Goal: Find contact information: Find contact information

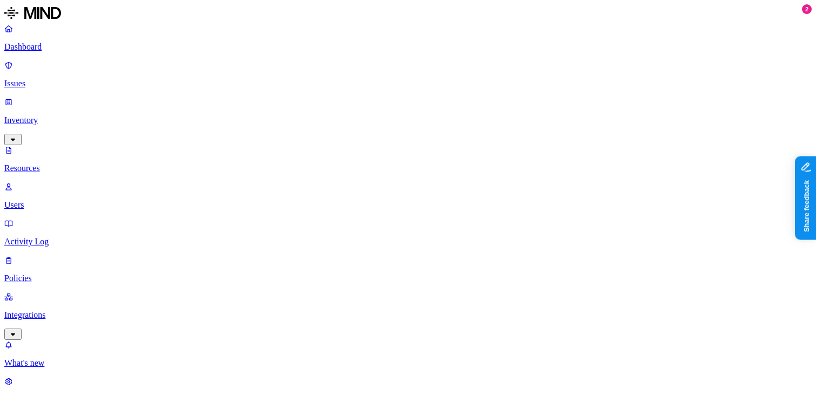
scroll to position [39, 0]
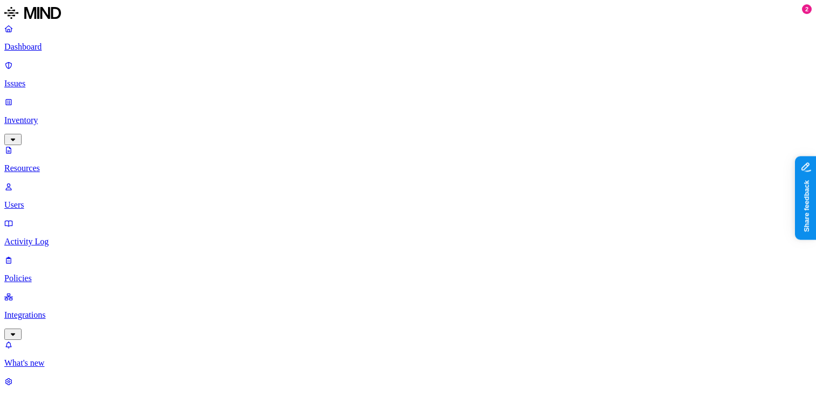
scroll to position [22, 0]
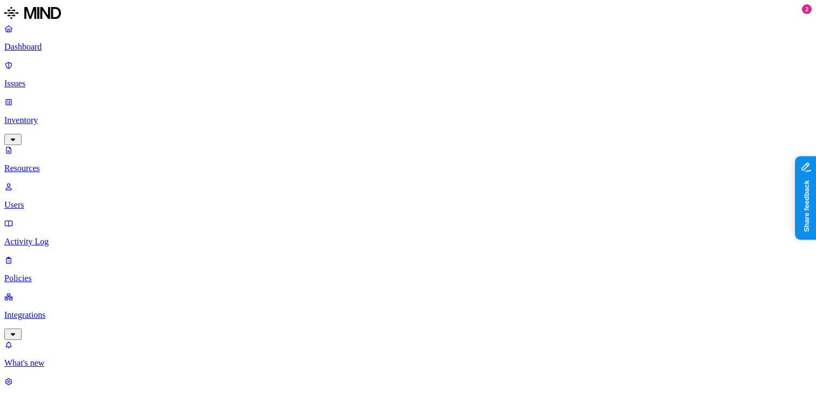
scroll to position [113, 0]
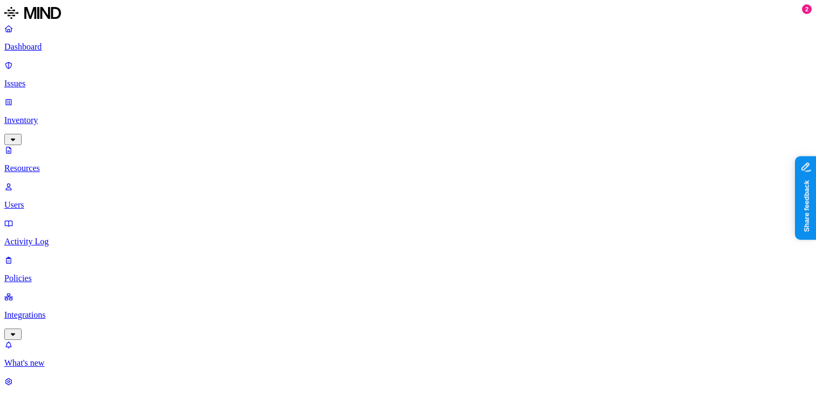
copy span "[EMAIL_ADDRESS][DOMAIN_NAME]"
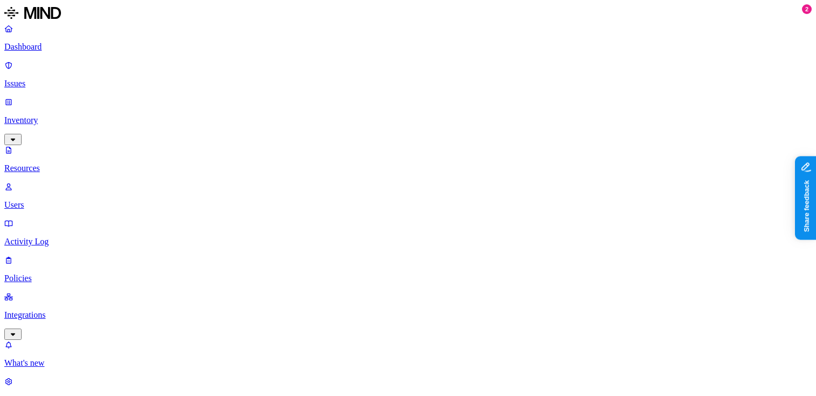
copy span "[EMAIL_ADDRESS][DOMAIN_NAME]"
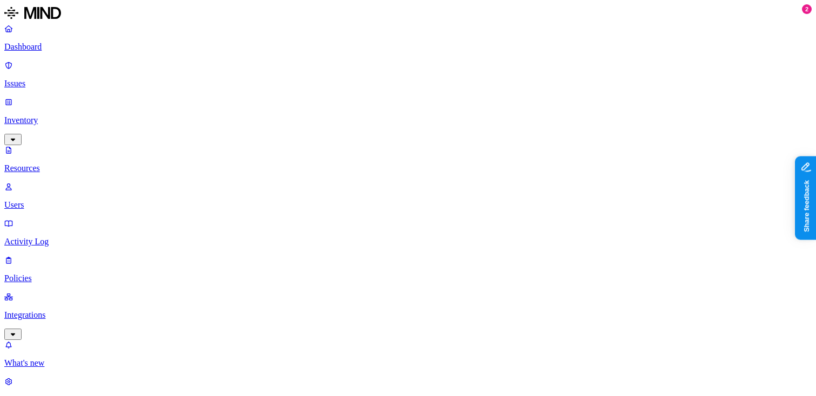
scroll to position [113, 0]
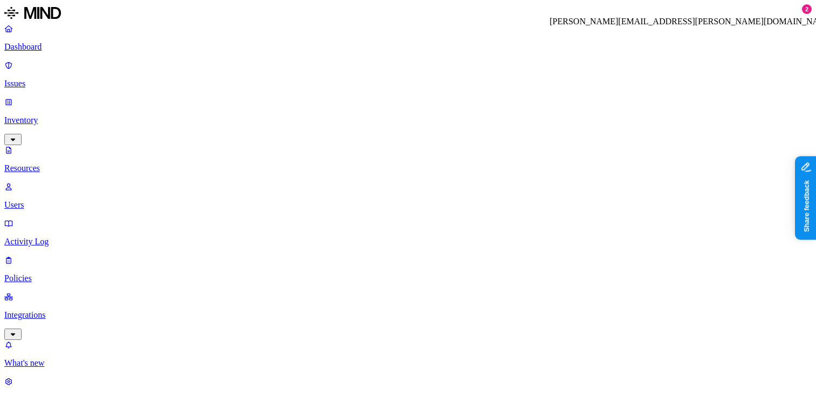
copy h3 "[PERSON_NAME][EMAIL_ADDRESS][PERSON_NAME][DOMAIN_NAME]"
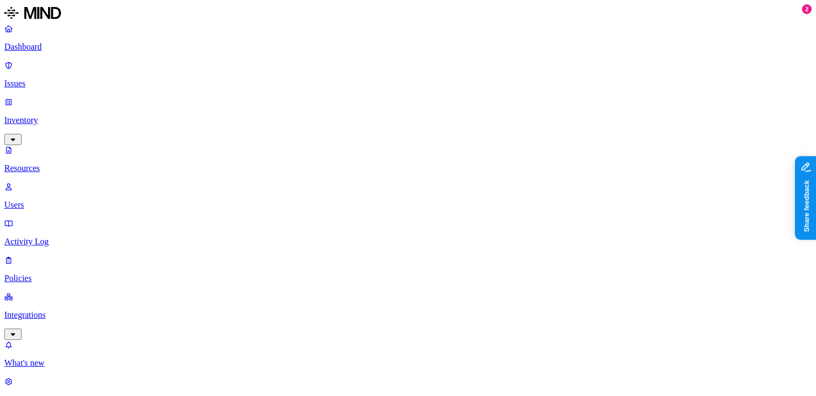
scroll to position [113, 0]
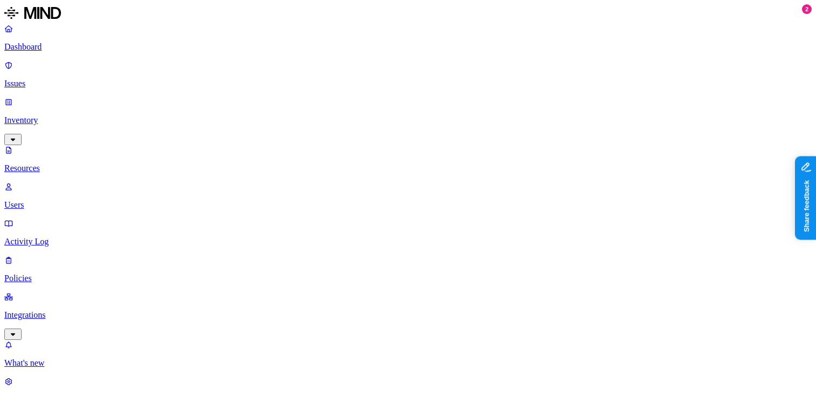
copy h3 "[PERSON_NAME][EMAIL_ADDRESS][PERSON_NAME][DOMAIN_NAME]"
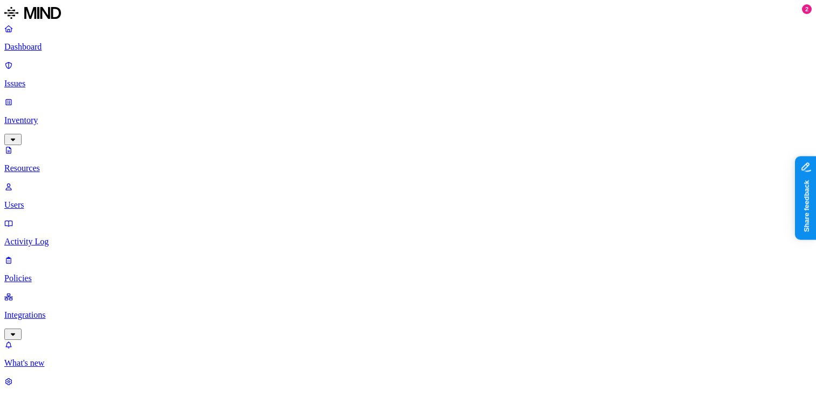
scroll to position [80, 0]
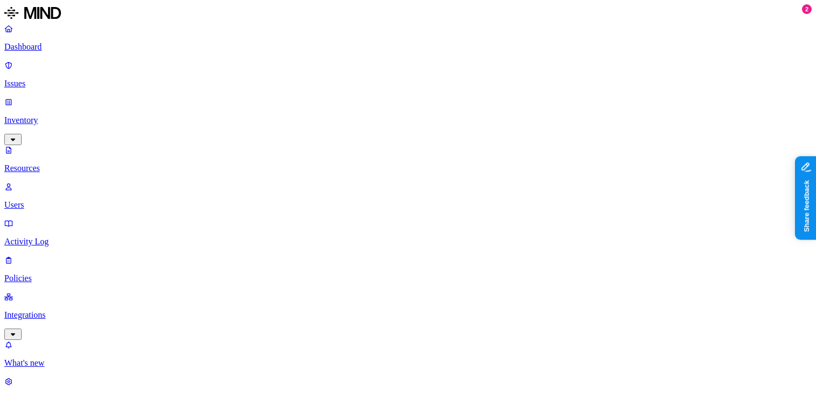
copy span "[EMAIL_ADDRESS][DOMAIN_NAME]"
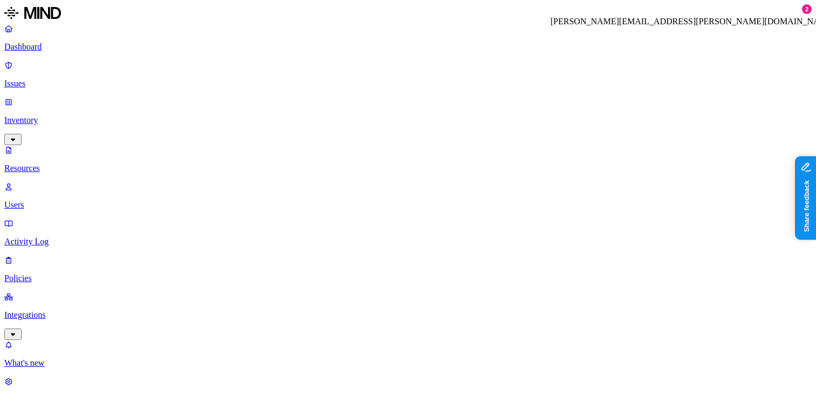
copy h3 "[PERSON_NAME][EMAIL_ADDRESS][PERSON_NAME][DOMAIN_NAME]"
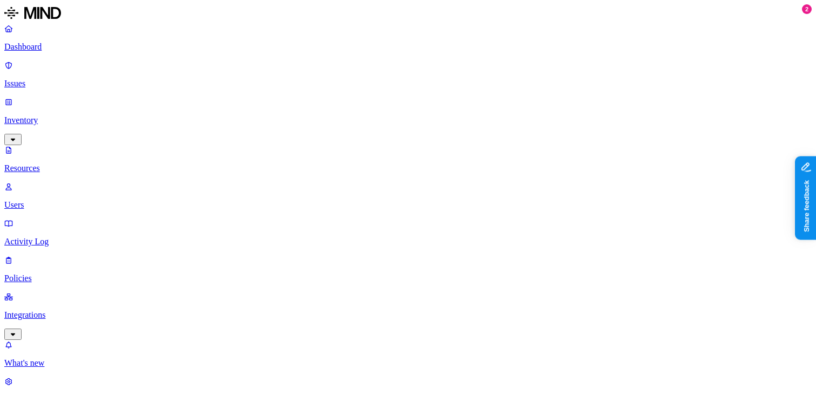
scroll to position [93, 0]
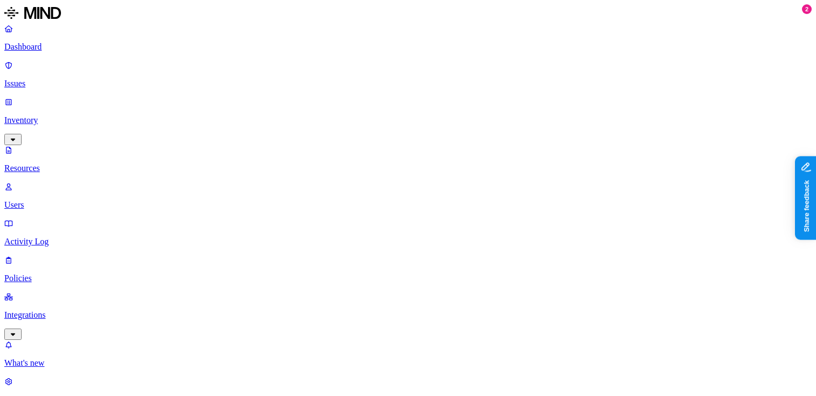
copy span "[PERSON_NAME][EMAIL_ADDRESS][PERSON_NAME][DOMAIN_NAME]"
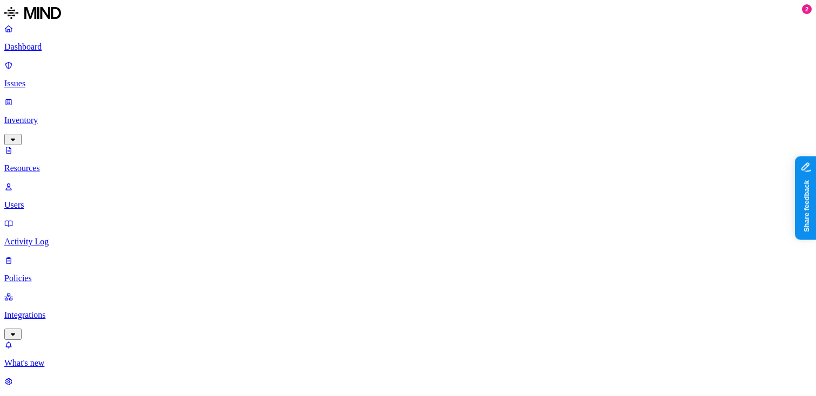
copy span "[EMAIL_ADDRESS][PERSON_NAME][DOMAIN_NAME]"
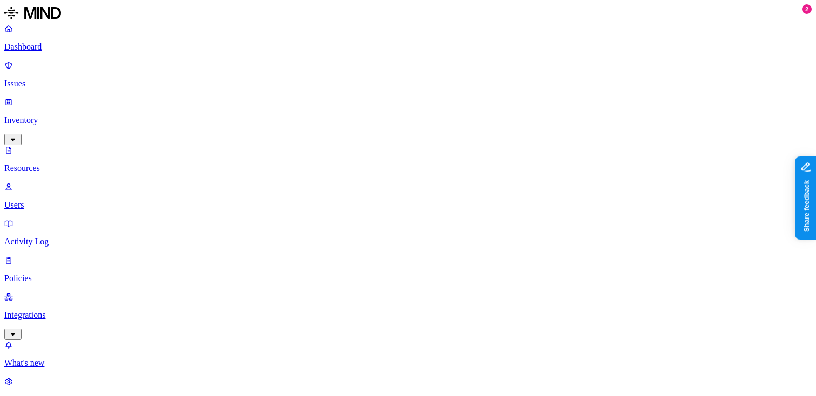
scroll to position [20, 0]
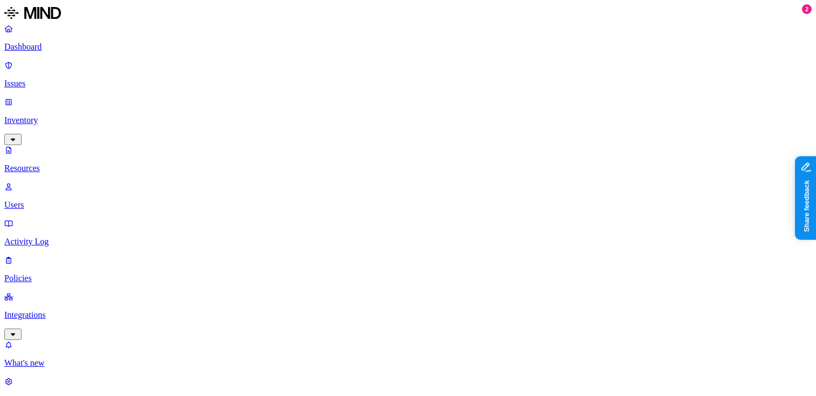
scroll to position [179, 0]
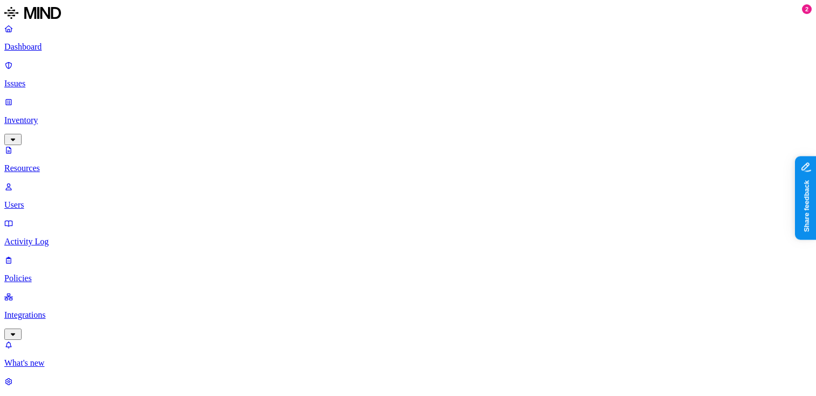
copy span "[EMAIL_ADDRESS][DOMAIN_NAME]"
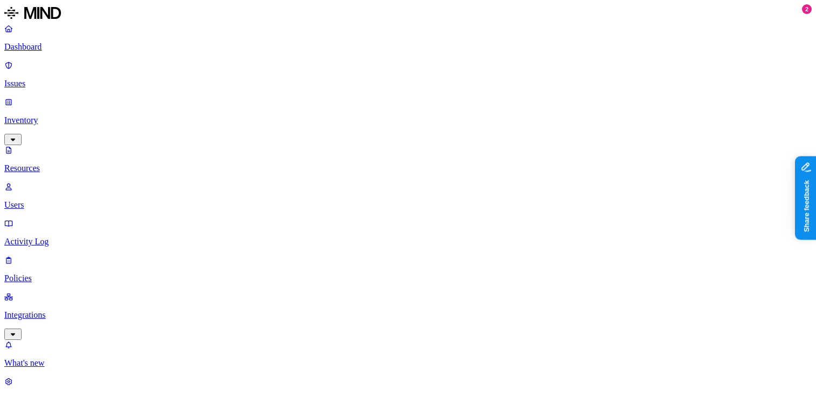
scroll to position [113, 0]
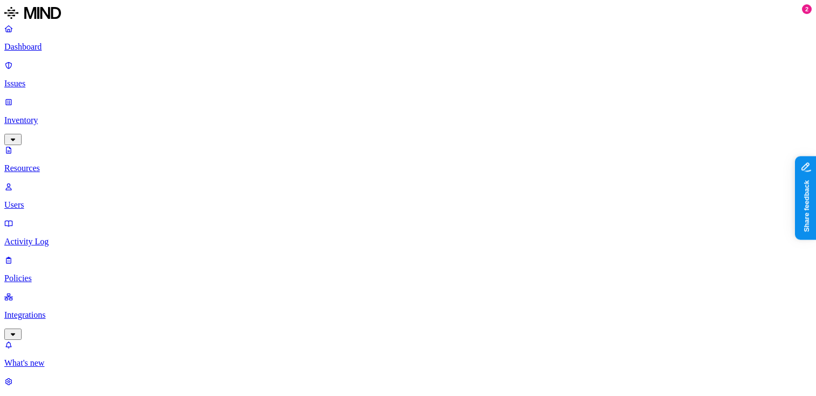
copy span "[PERSON_NAME][EMAIL_ADDRESS][PERSON_NAME][DOMAIN_NAME]"
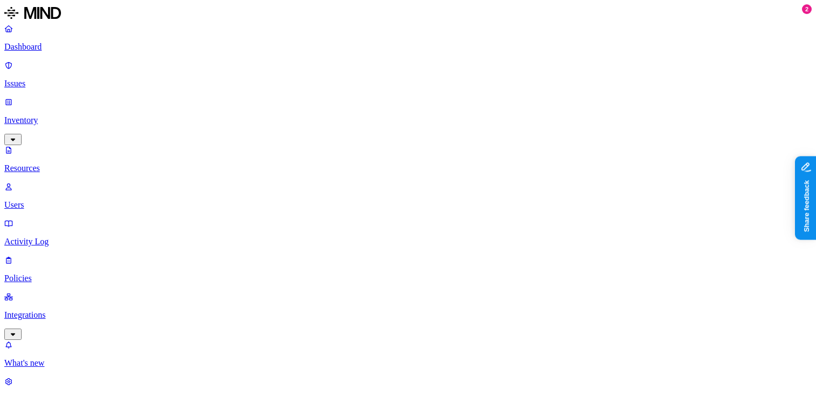
scroll to position [187, 0]
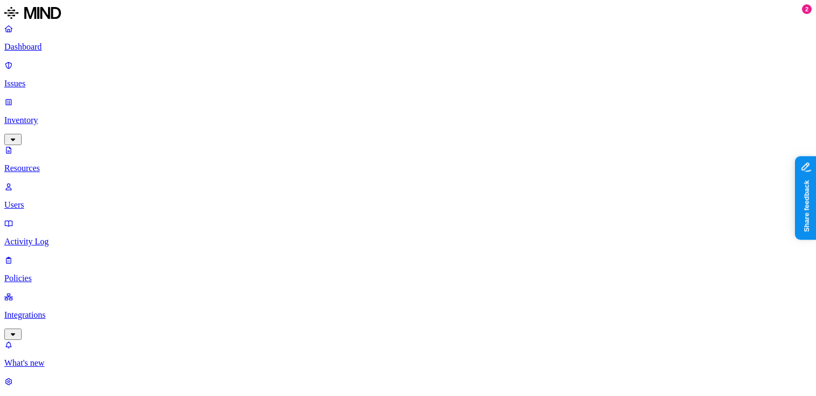
scroll to position [22, 0]
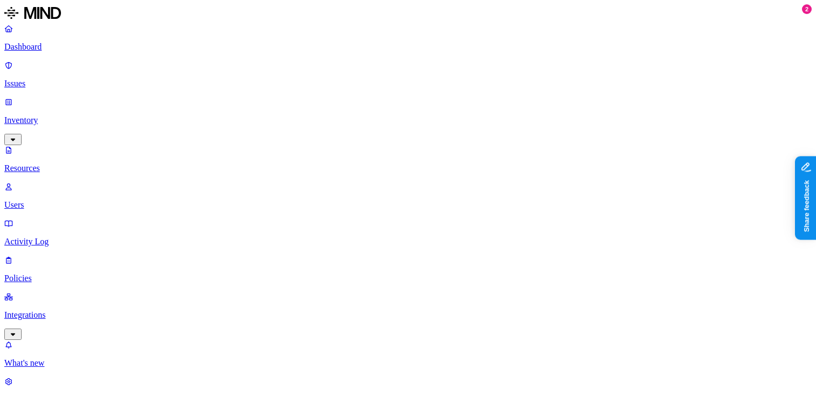
scroll to position [371, 0]
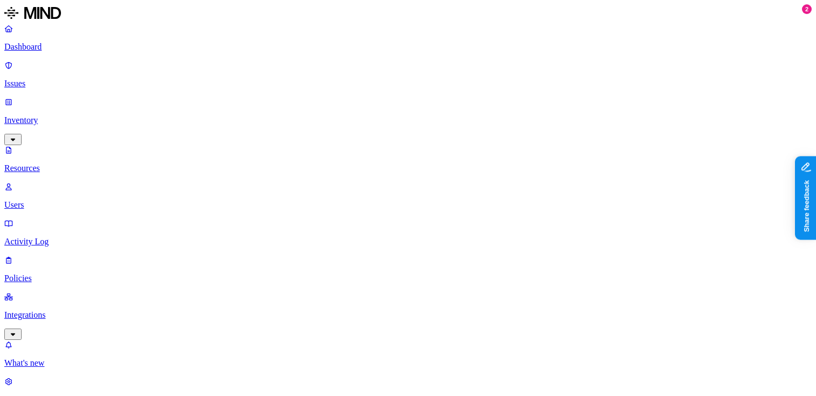
scroll to position [22, 0]
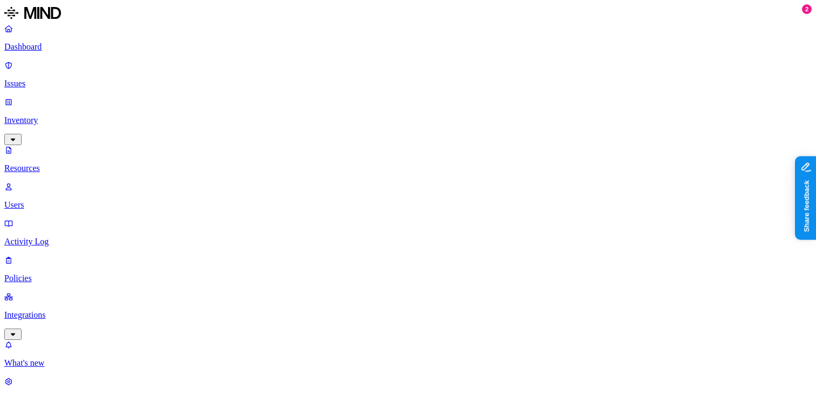
click at [626, 85] on div "Last 30 days" at bounding box center [674, 80] width 105 height 10
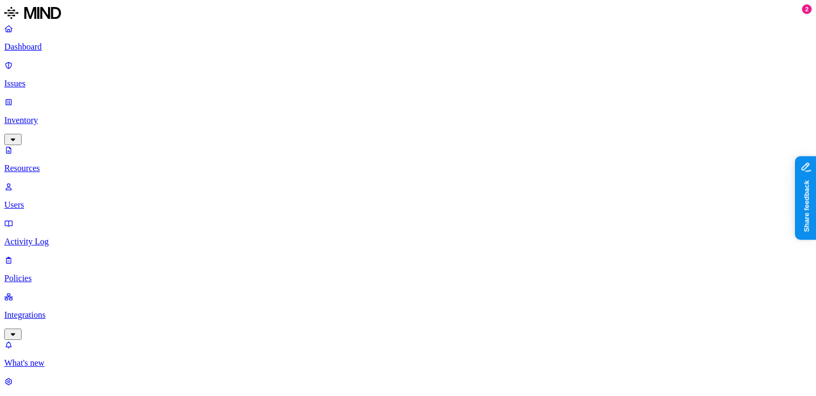
scroll to position [142, 0]
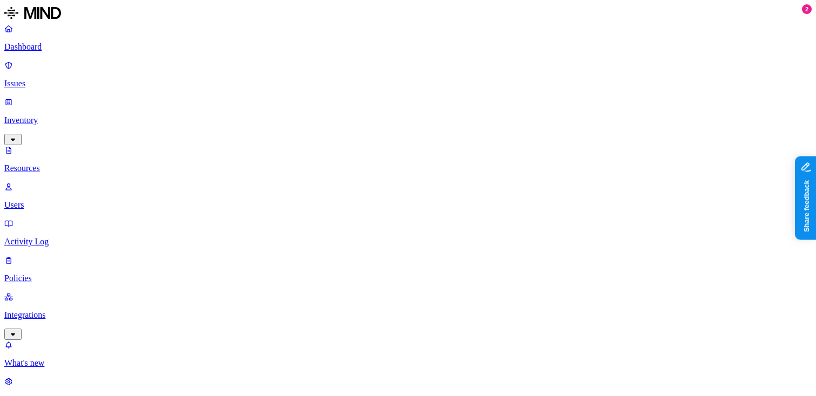
scroll to position [187, 0]
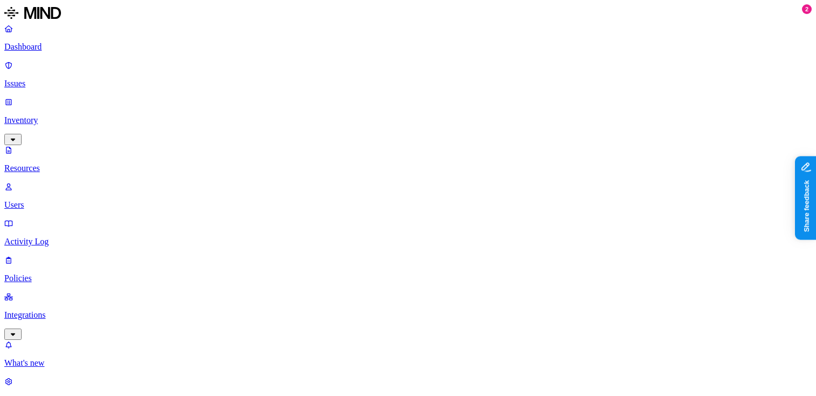
scroll to position [124, 0]
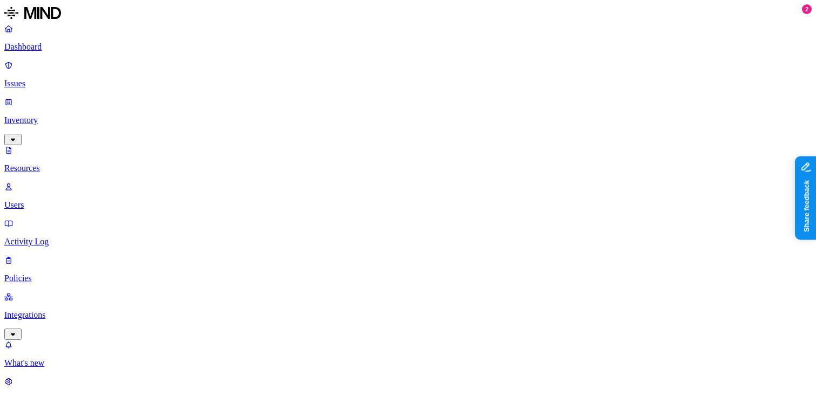
scroll to position [187, 0]
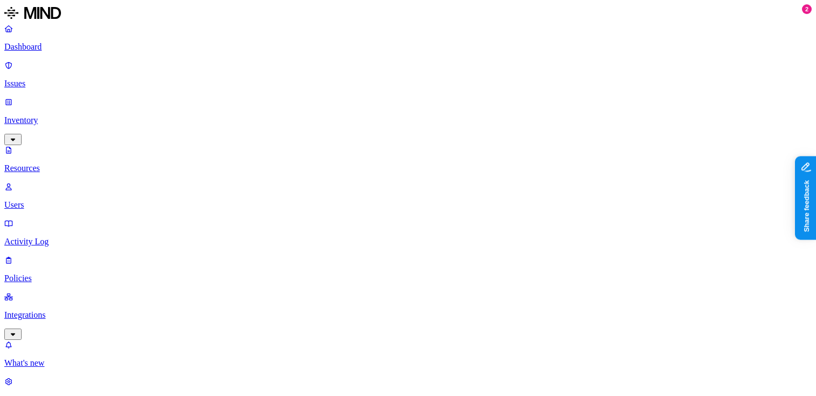
scroll to position [22, 0]
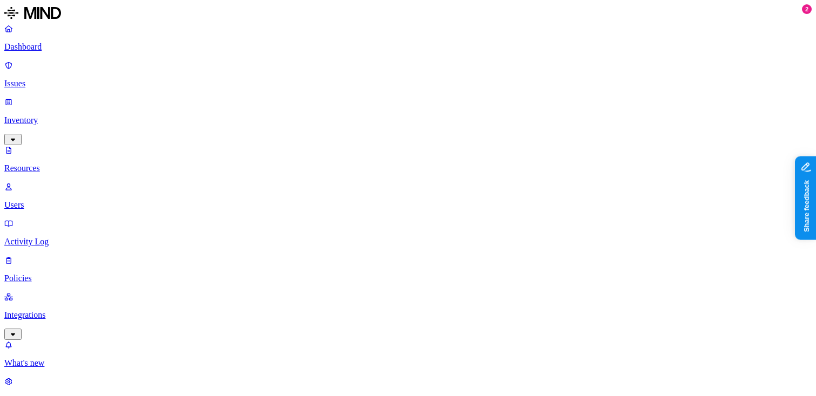
scroll to position [113, 0]
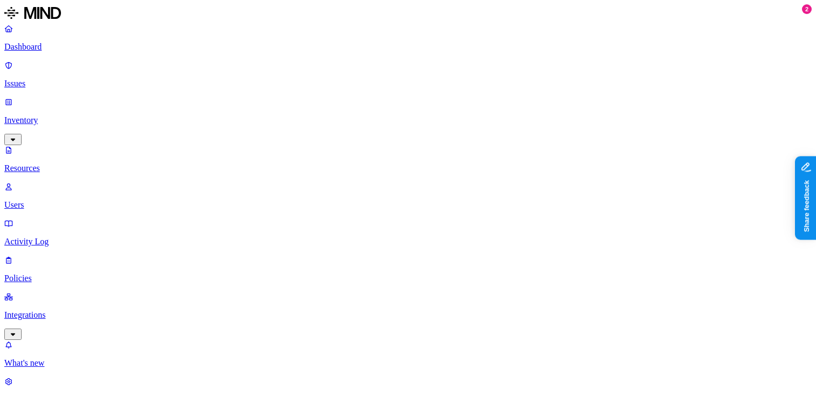
scroll to position [124, 0]
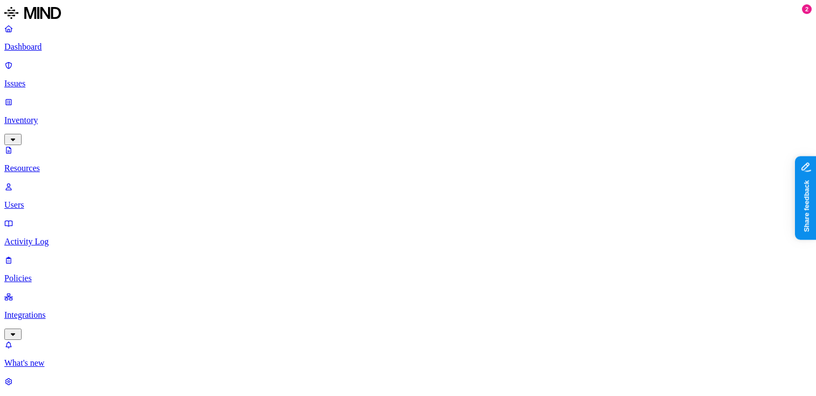
scroll to position [187, 0]
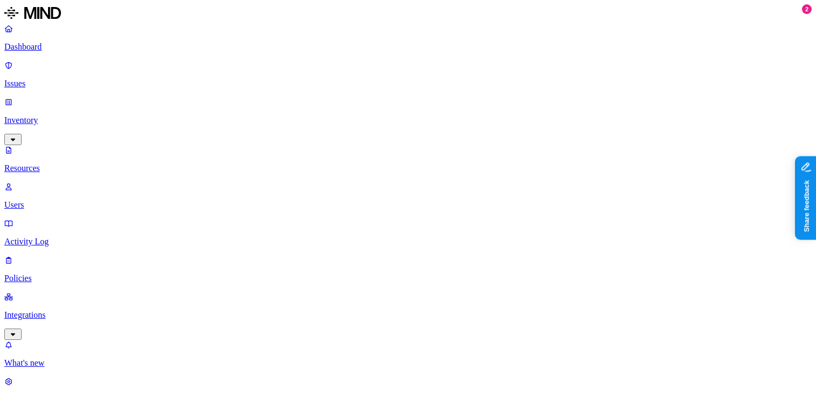
scroll to position [187, 0]
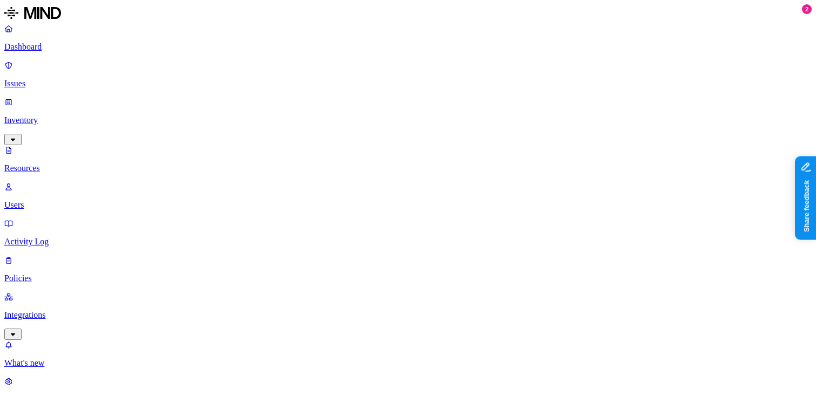
scroll to position [43, 0]
click at [63, 200] on p "Users" at bounding box center [407, 205] width 807 height 10
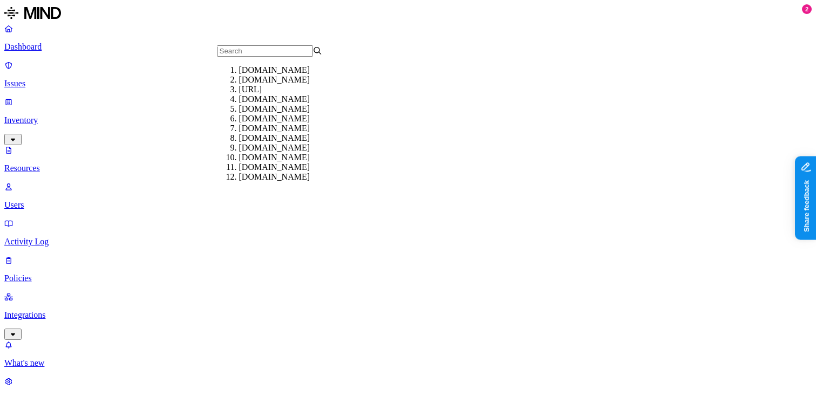
click at [254, 85] on div "[DOMAIN_NAME]" at bounding box center [291, 80] width 105 height 10
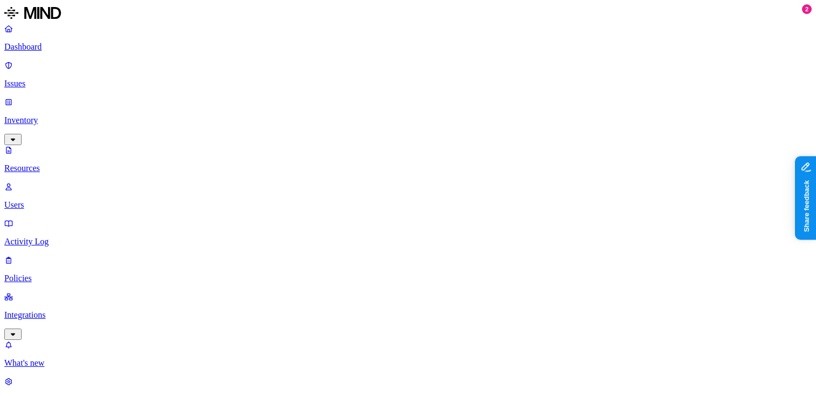
scroll to position [22, 0]
drag, startPoint x: 638, startPoint y: 161, endPoint x: 694, endPoint y: 163, distance: 56.2
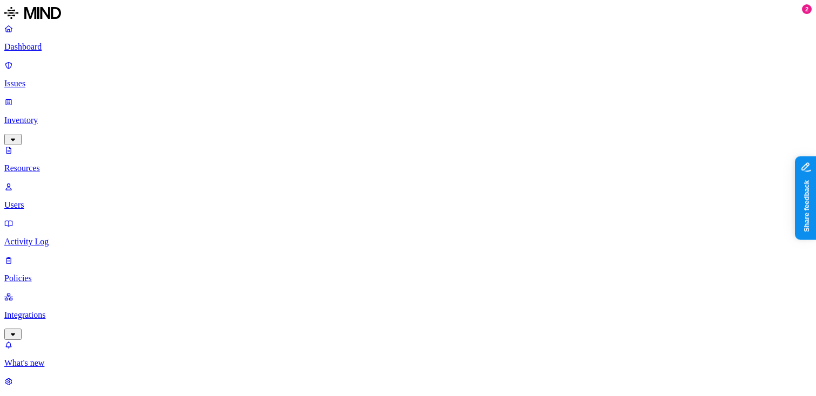
scroll to position [22, 0]
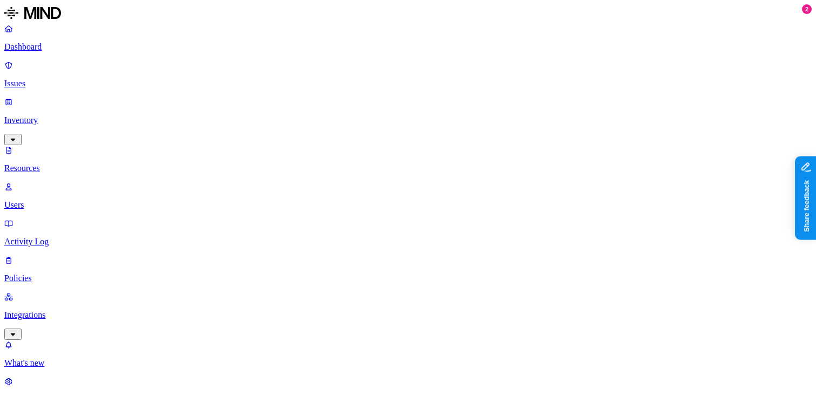
scroll to position [22, 0]
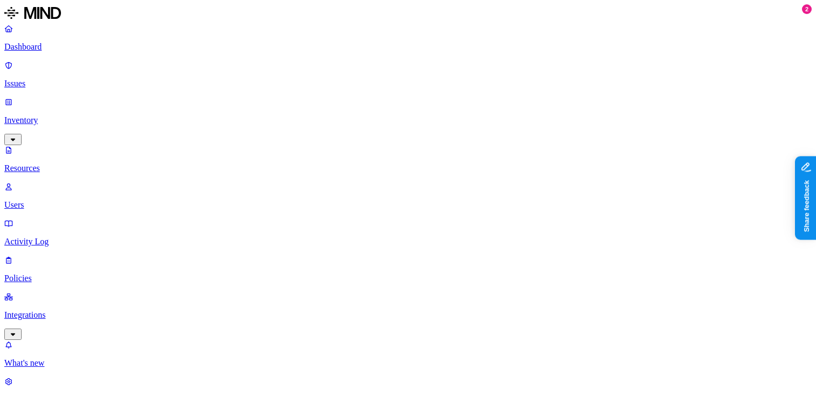
scroll to position [22, 0]
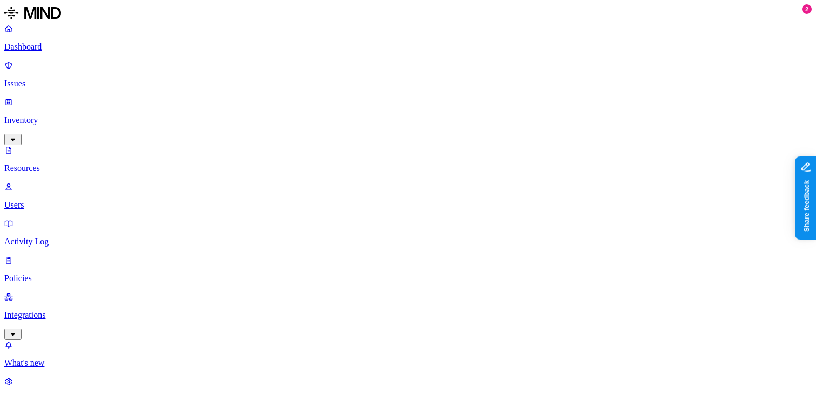
scroll to position [22, 0]
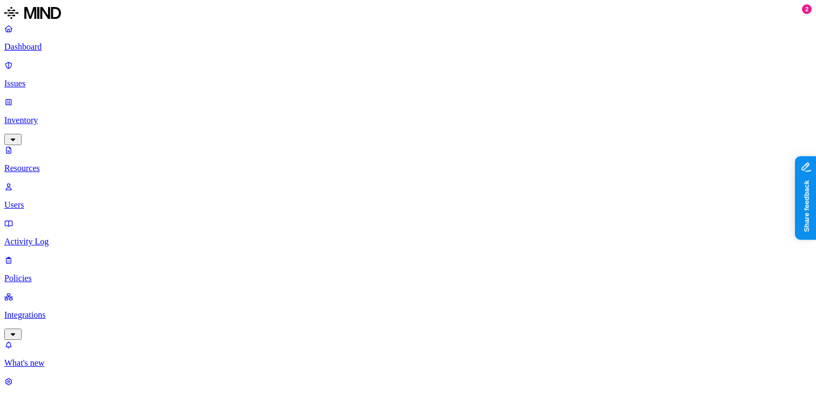
scroll to position [356, 0]
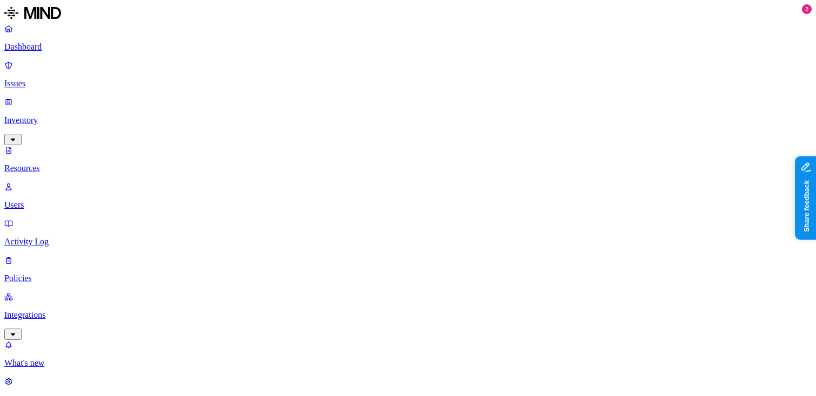
scroll to position [22, 0]
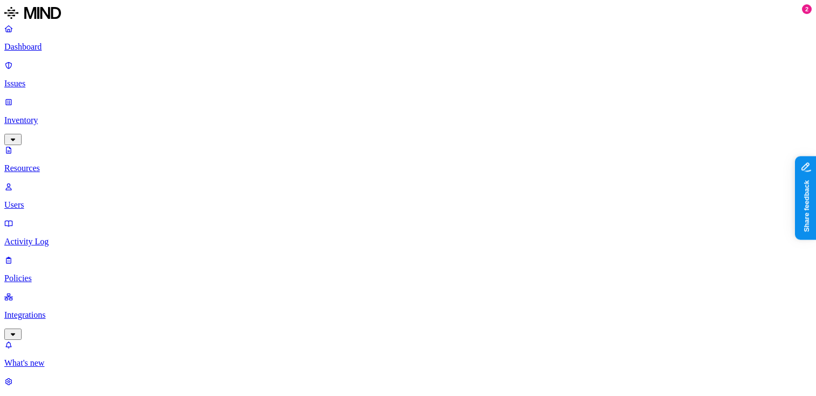
scroll to position [22, 0]
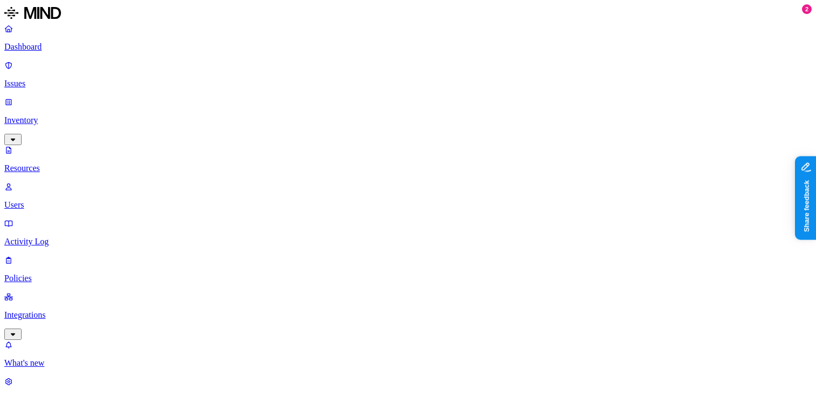
scroll to position [22, 0]
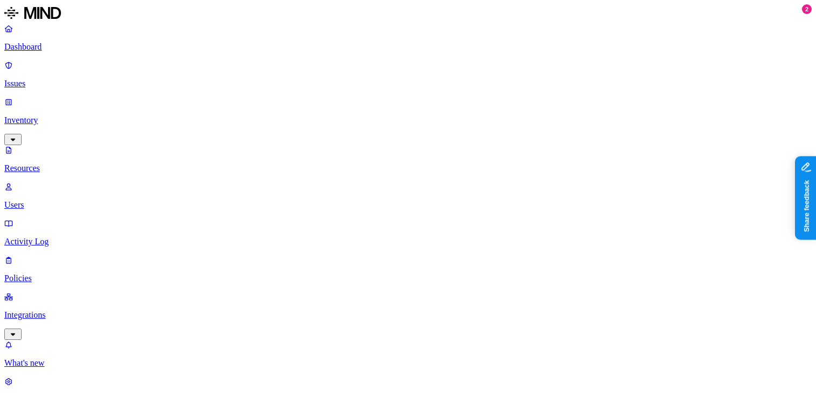
scroll to position [356, 0]
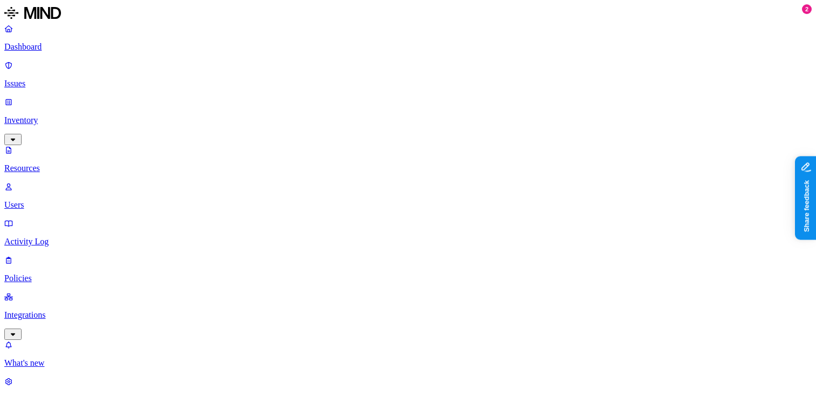
drag, startPoint x: 638, startPoint y: 155, endPoint x: 691, endPoint y: 158, distance: 52.9
drag, startPoint x: 691, startPoint y: 158, endPoint x: 720, endPoint y: 155, distance: 29.8
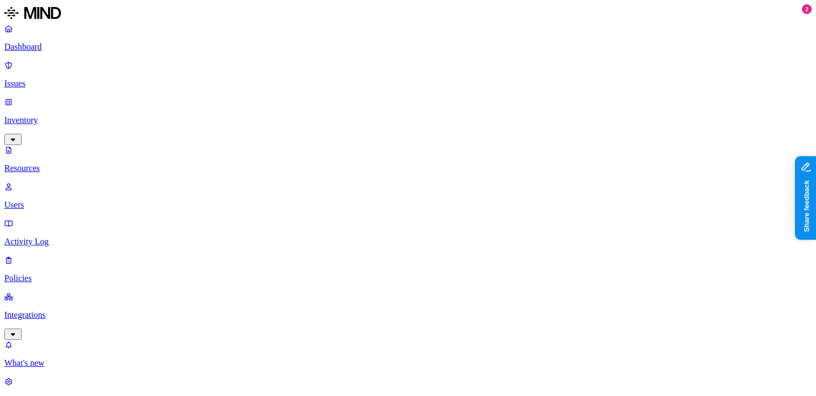
drag, startPoint x: 721, startPoint y: 155, endPoint x: 746, endPoint y: 155, distance: 24.8
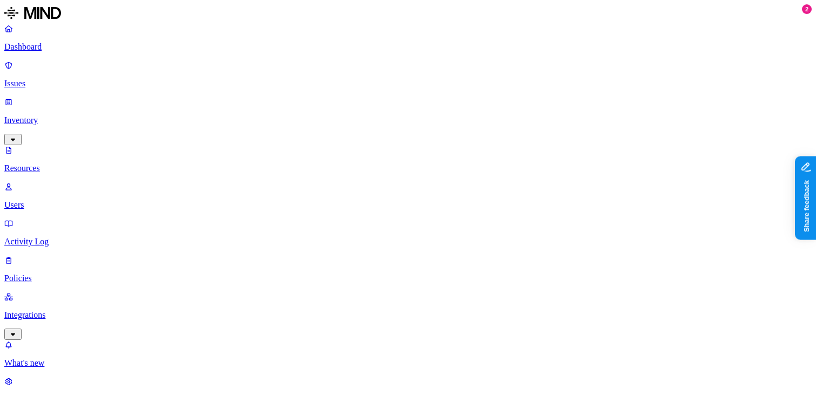
scroll to position [22, 0]
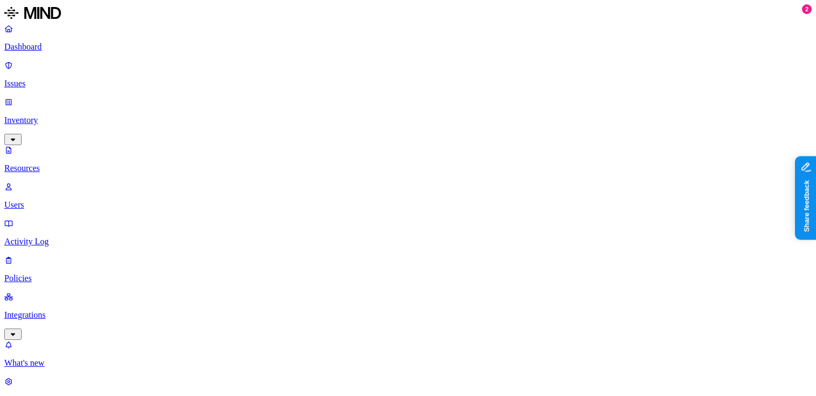
scroll to position [22, 0]
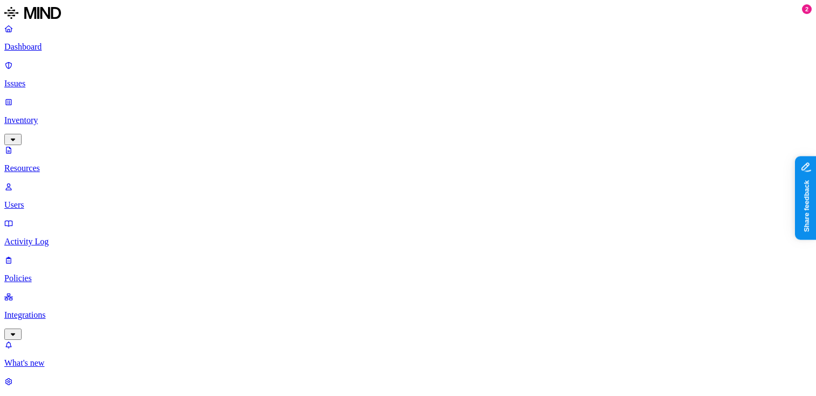
scroll to position [22, 0]
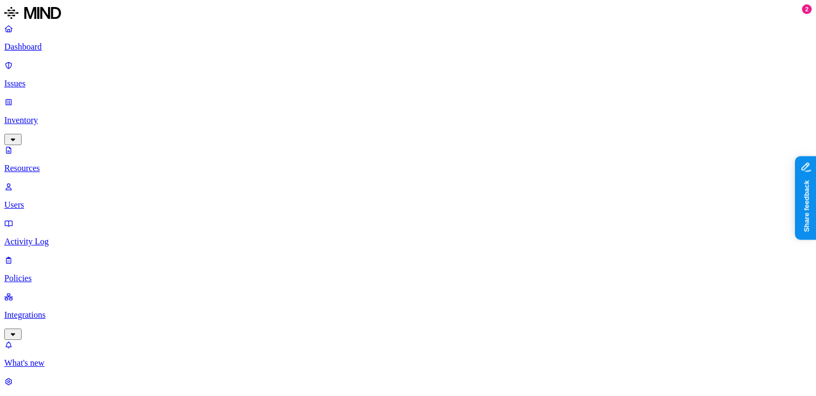
scroll to position [22, 0]
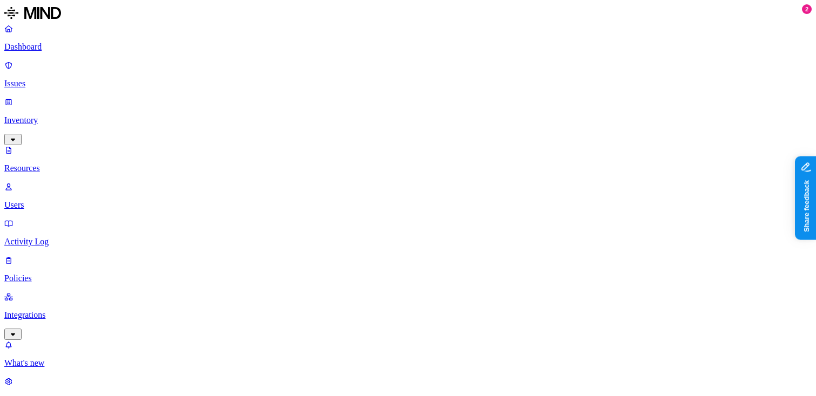
scroll to position [22, 0]
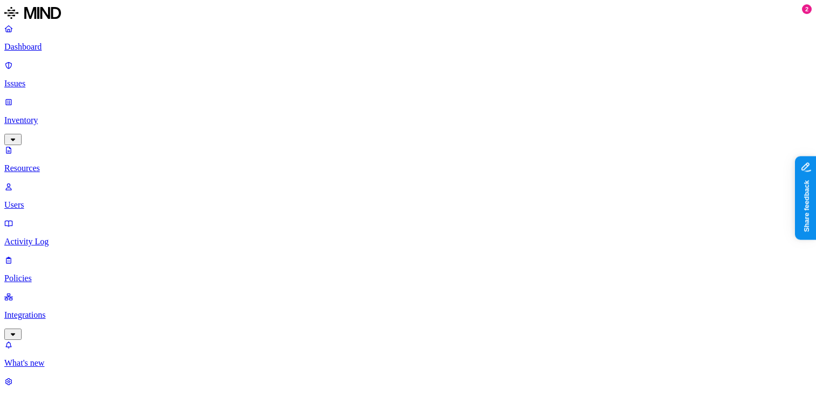
scroll to position [22, 0]
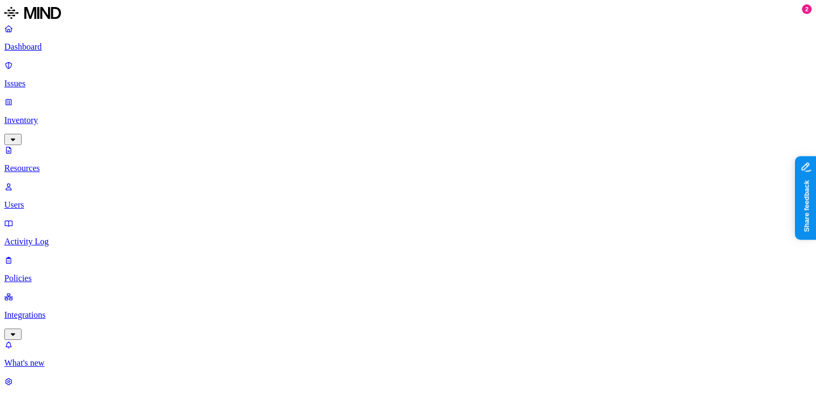
scroll to position [22, 0]
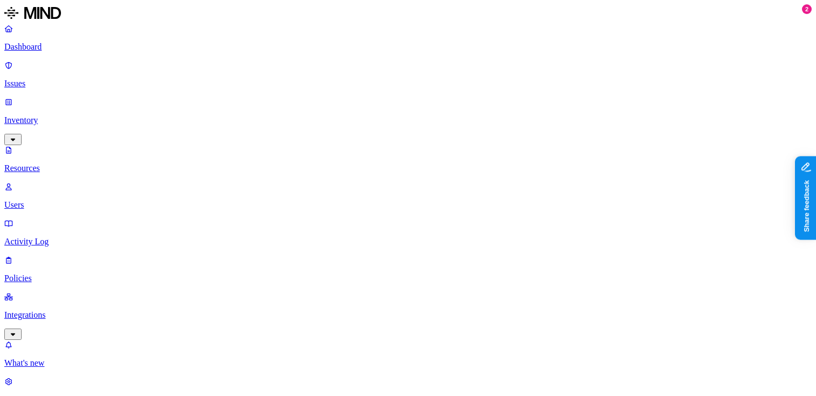
scroll to position [22, 0]
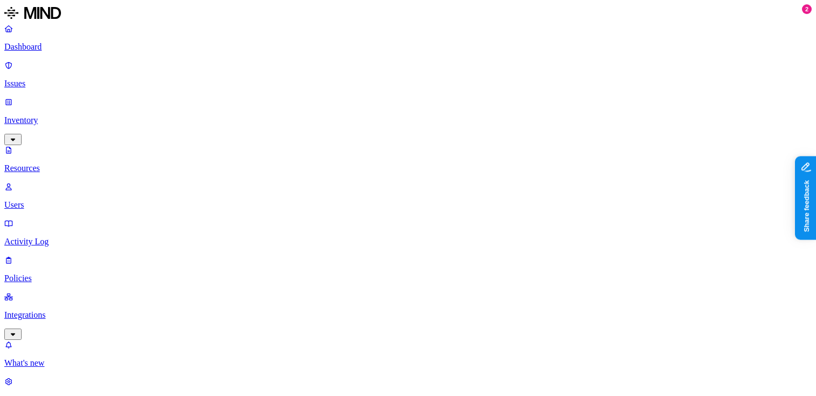
scroll to position [22, 0]
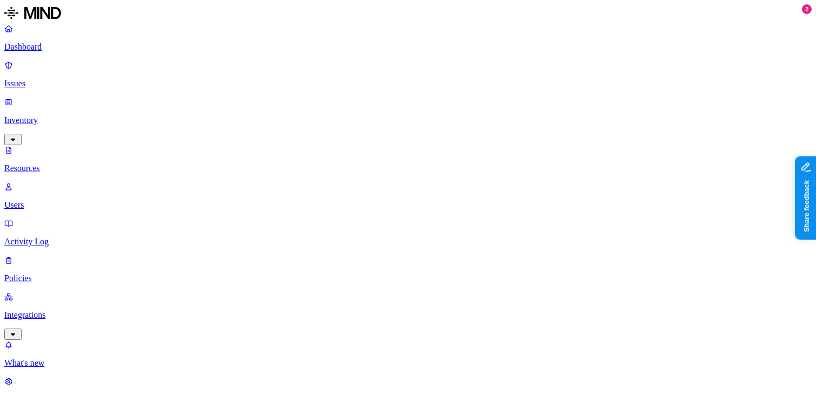
scroll to position [22, 0]
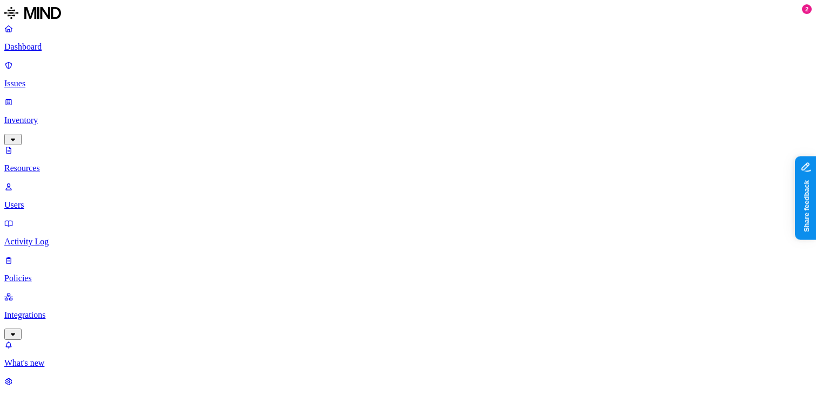
scroll to position [356, 0]
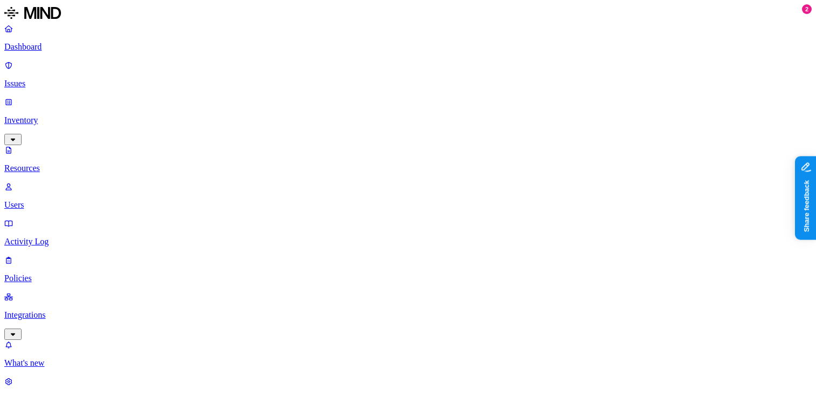
scroll to position [22, 0]
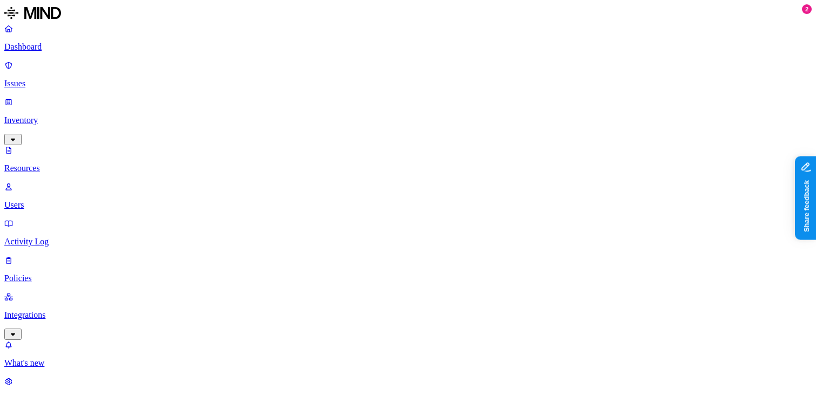
scroll to position [22, 0]
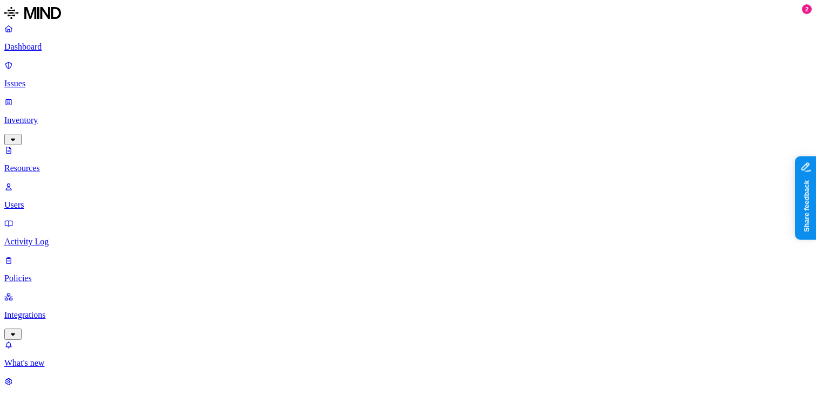
scroll to position [22, 0]
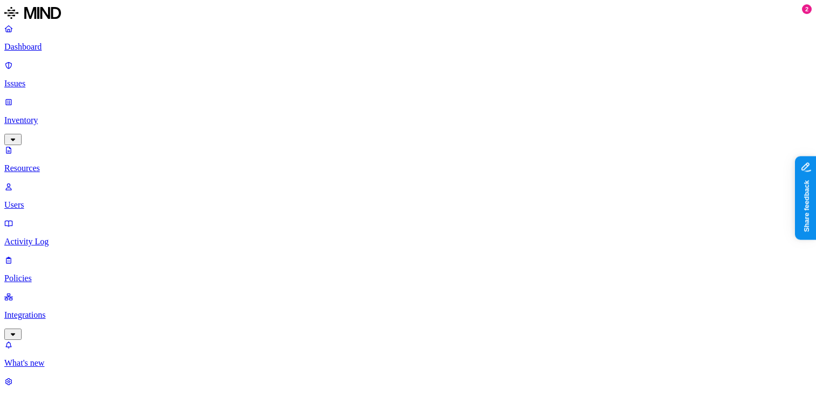
scroll to position [22, 0]
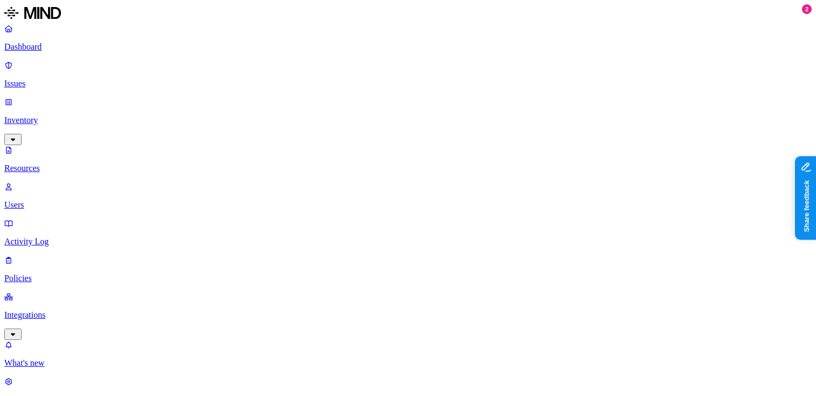
scroll to position [22, 0]
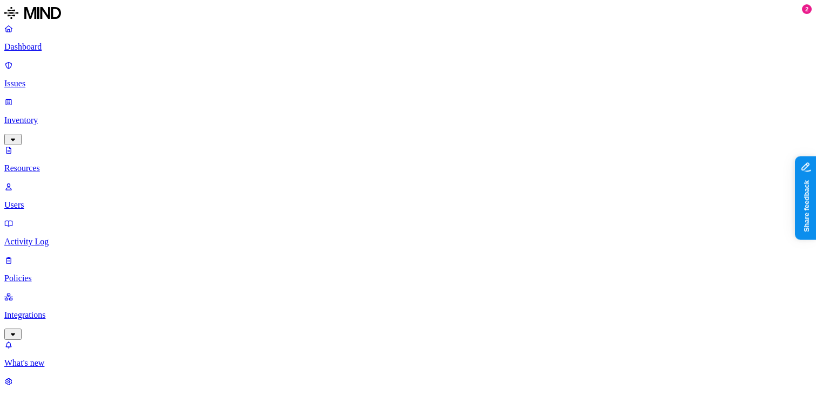
drag, startPoint x: 637, startPoint y: 157, endPoint x: 677, endPoint y: 163, distance: 39.9
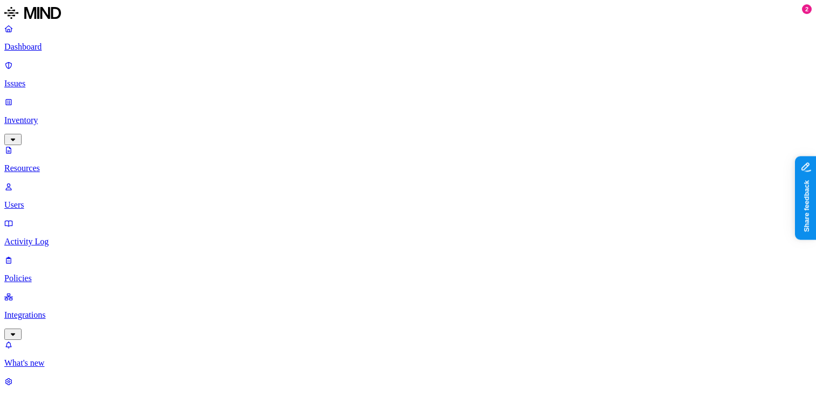
drag, startPoint x: 677, startPoint y: 163, endPoint x: 720, endPoint y: 159, distance: 44.0
